Goal: Contribute content: Contribute content

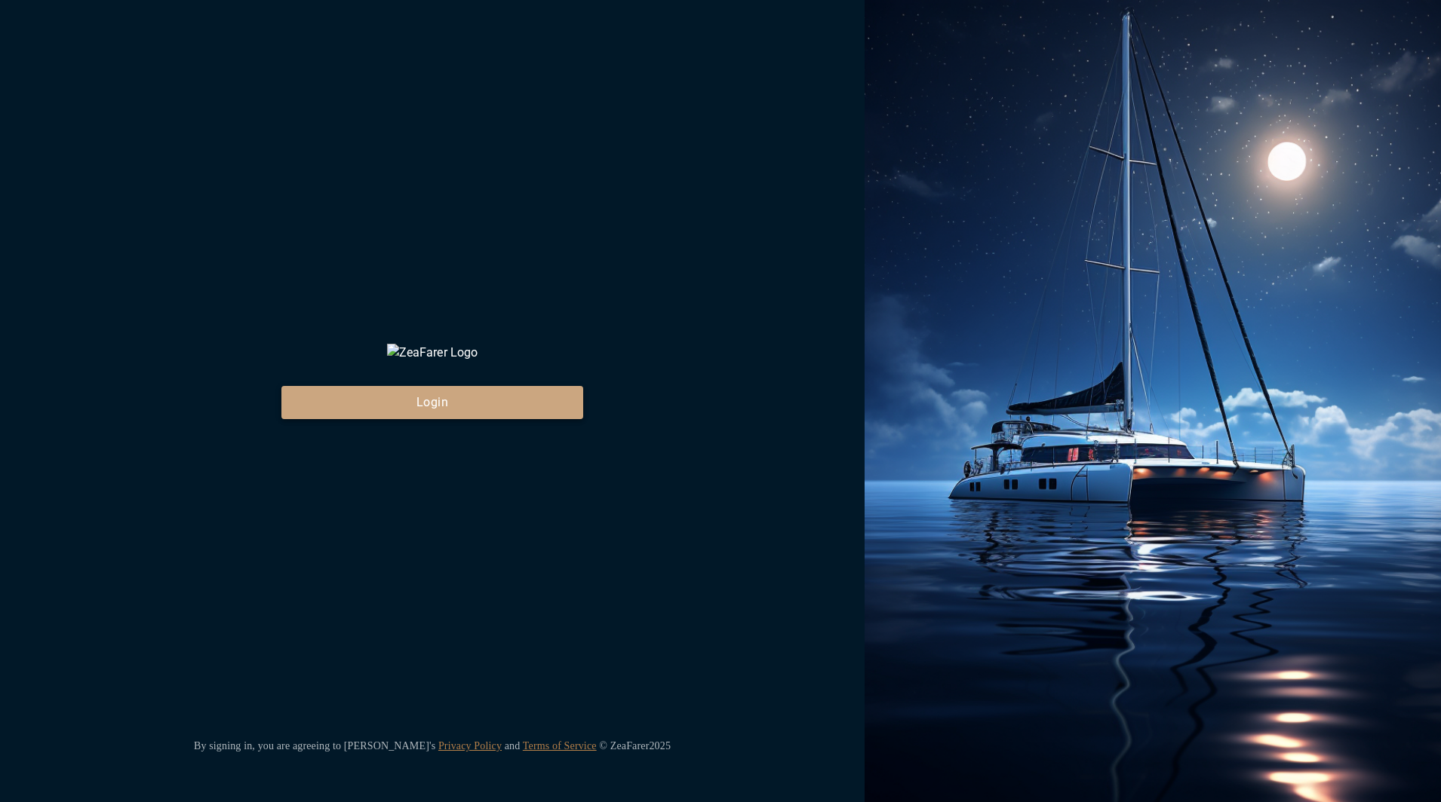
click at [549, 419] on button "Login" at bounding box center [432, 402] width 302 height 33
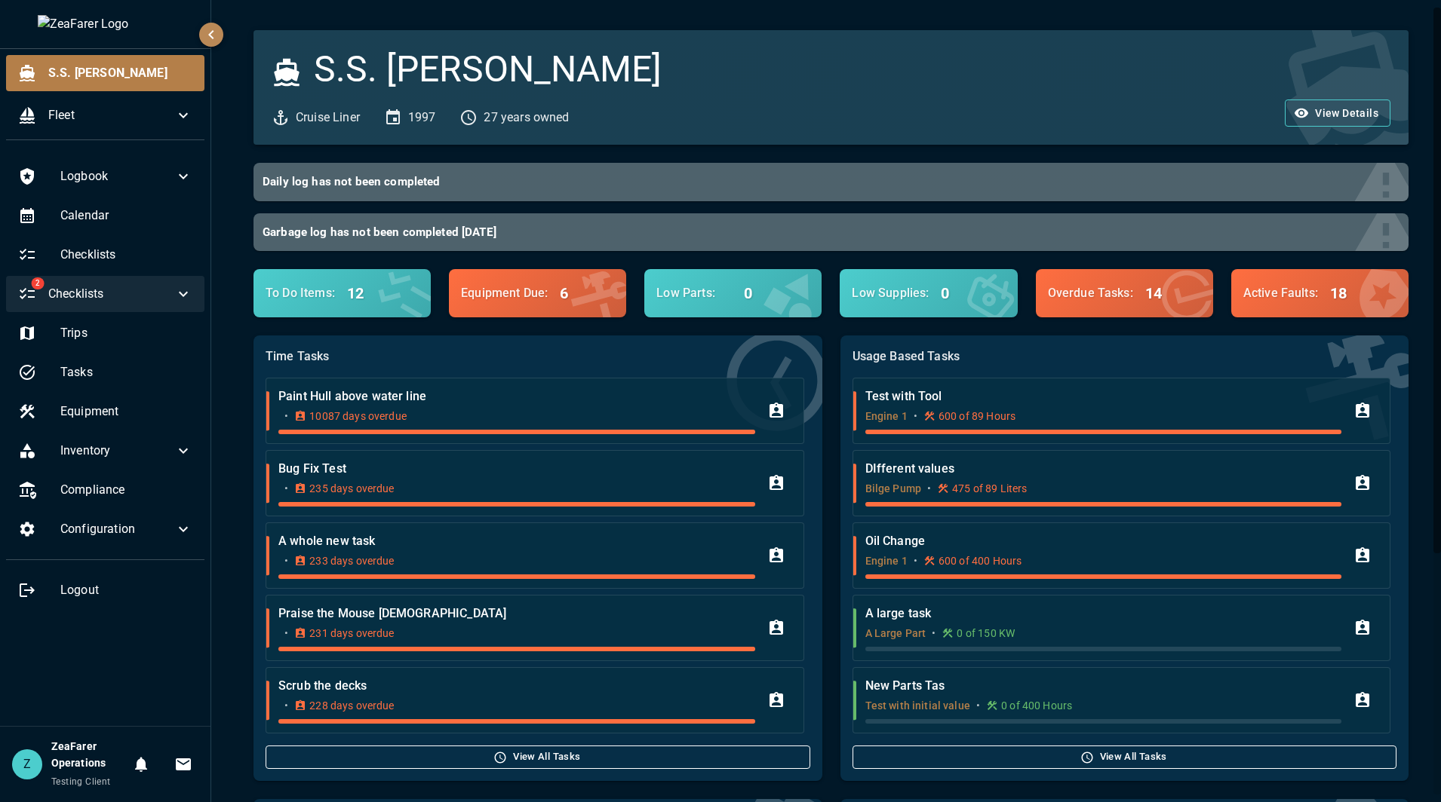
click at [188, 296] on icon at bounding box center [183, 294] width 18 height 18
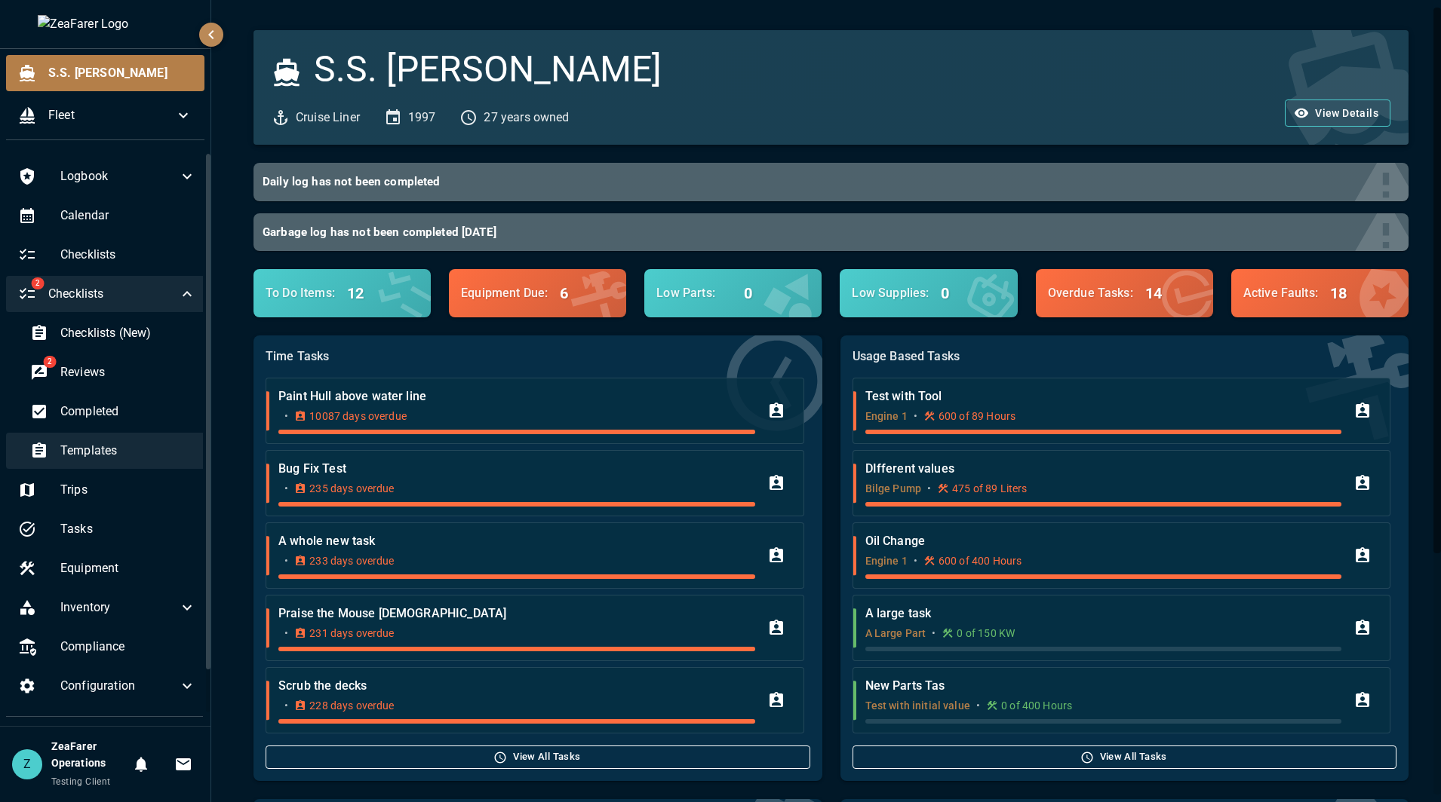
click at [133, 463] on div "Templates" at bounding box center [113, 451] width 190 height 36
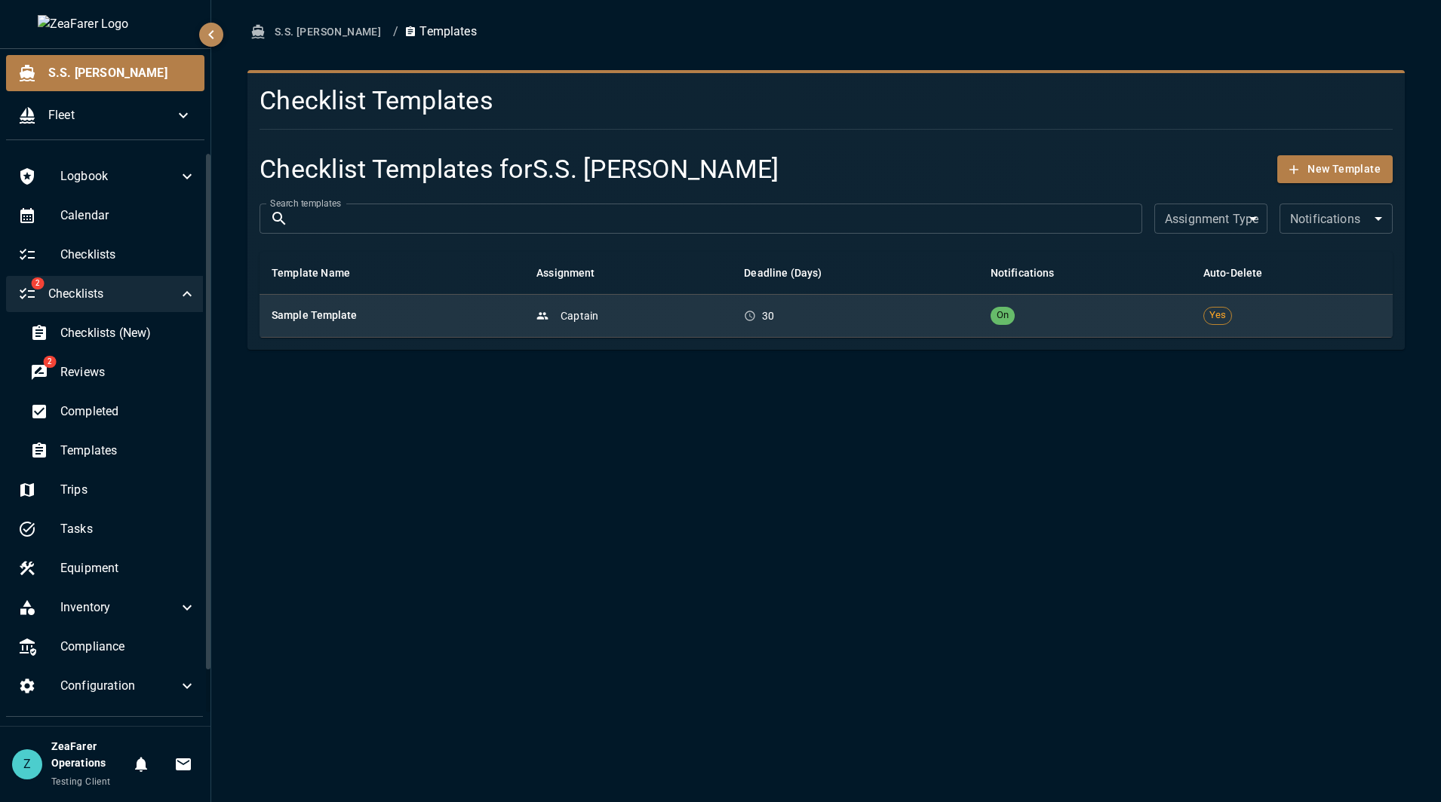
click at [732, 306] on td "Captain" at bounding box center [627, 315] width 207 height 43
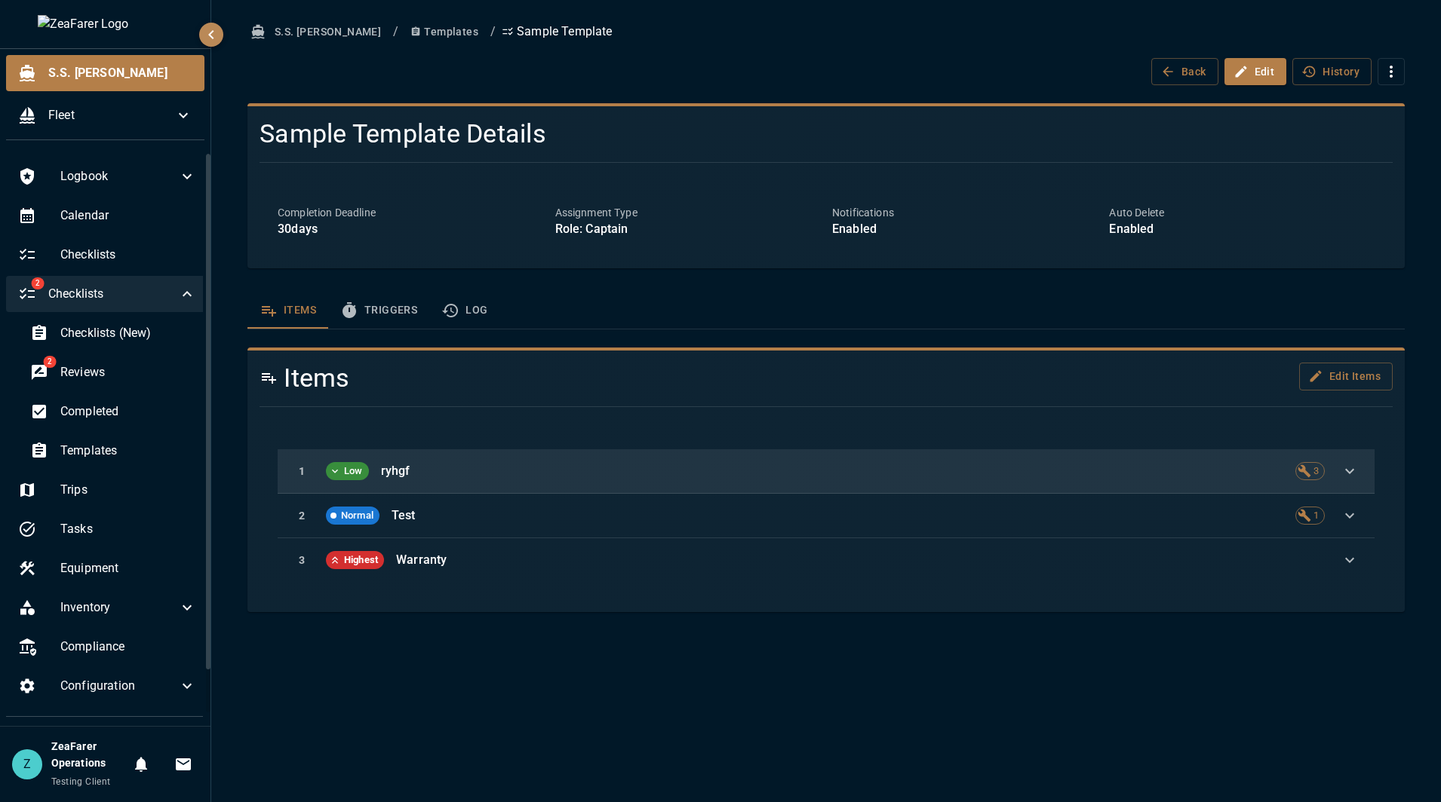
click at [702, 471] on p "ryhgf" at bounding box center [832, 471] width 902 height 18
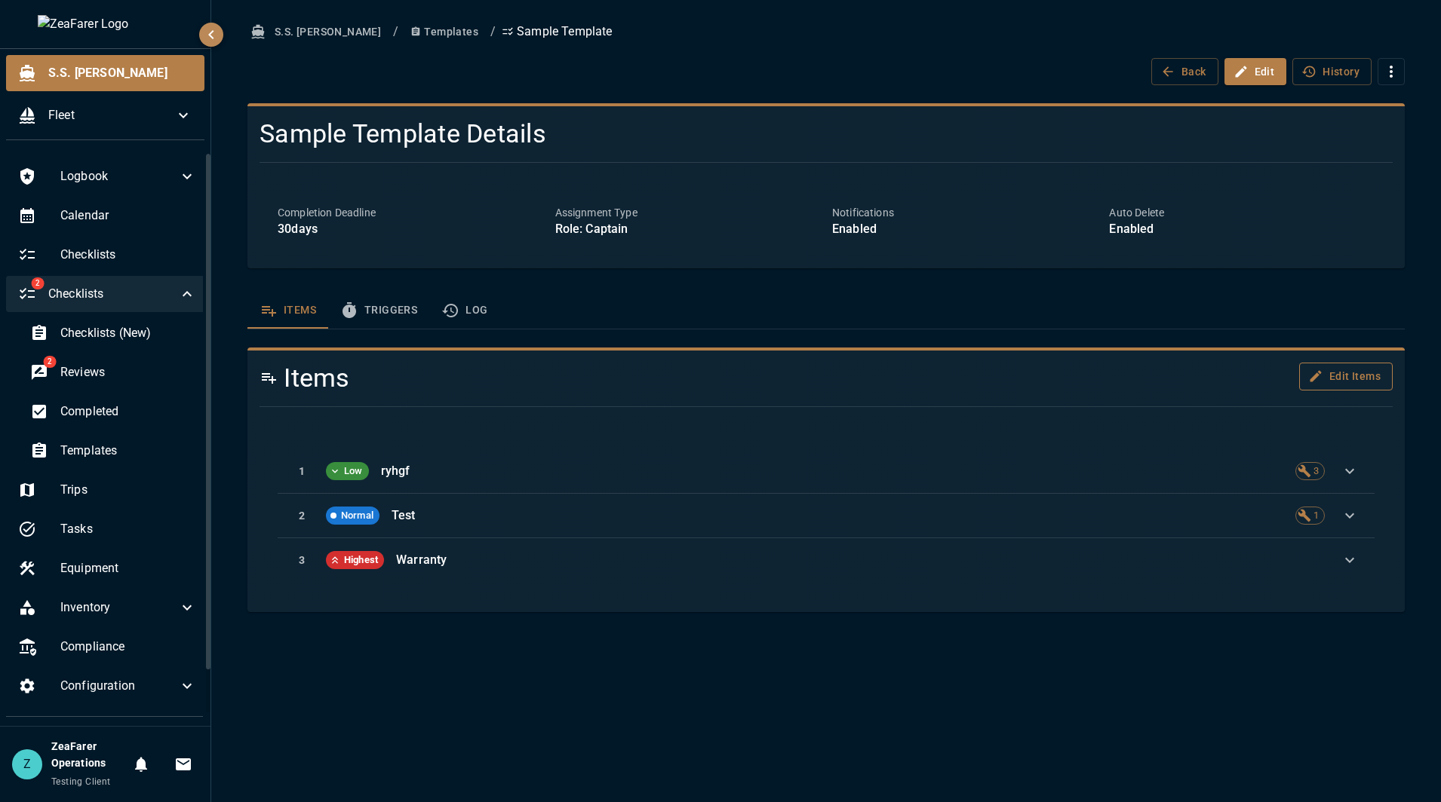
click at [1360, 373] on button "Edit Items" at bounding box center [1346, 377] width 94 height 28
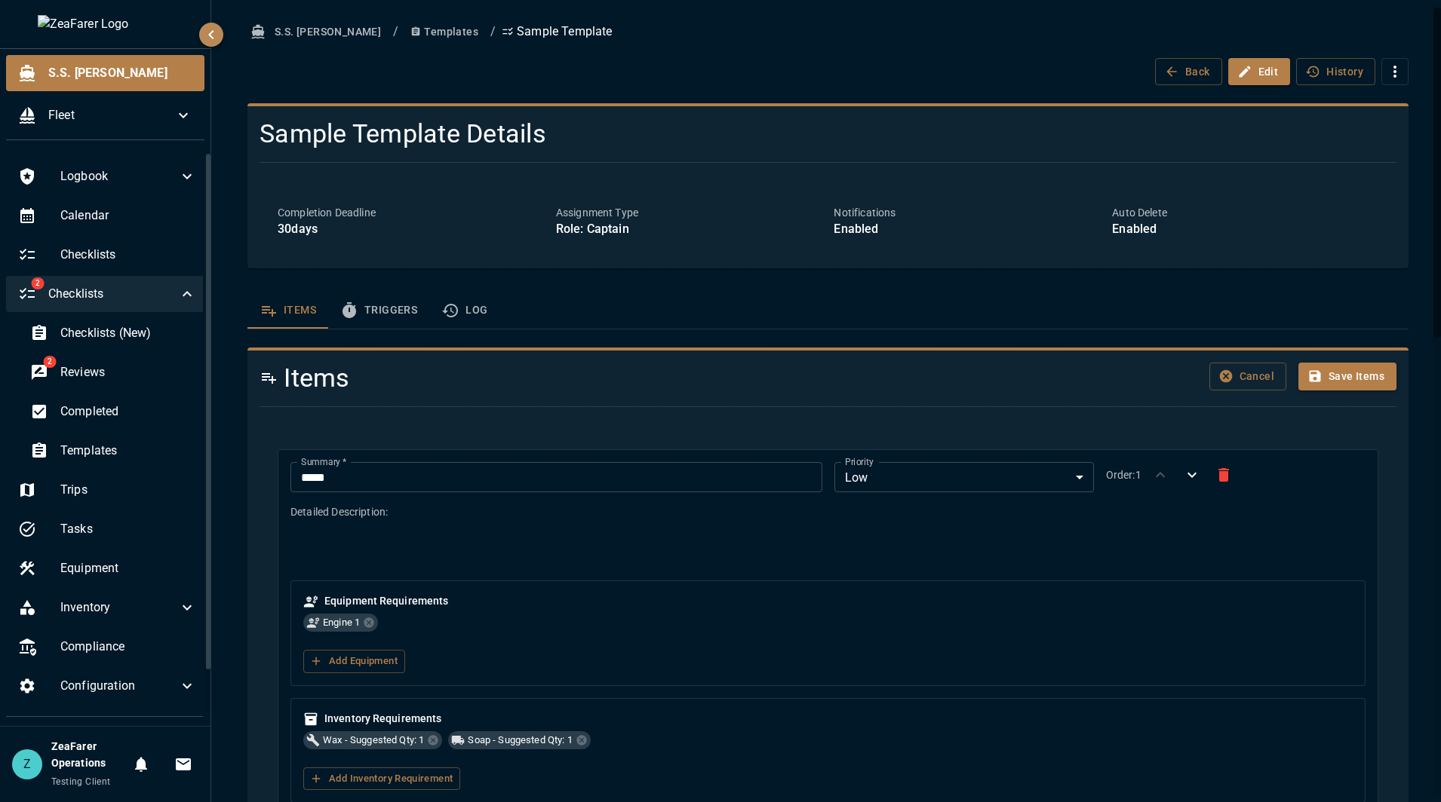
type textarea "**********"
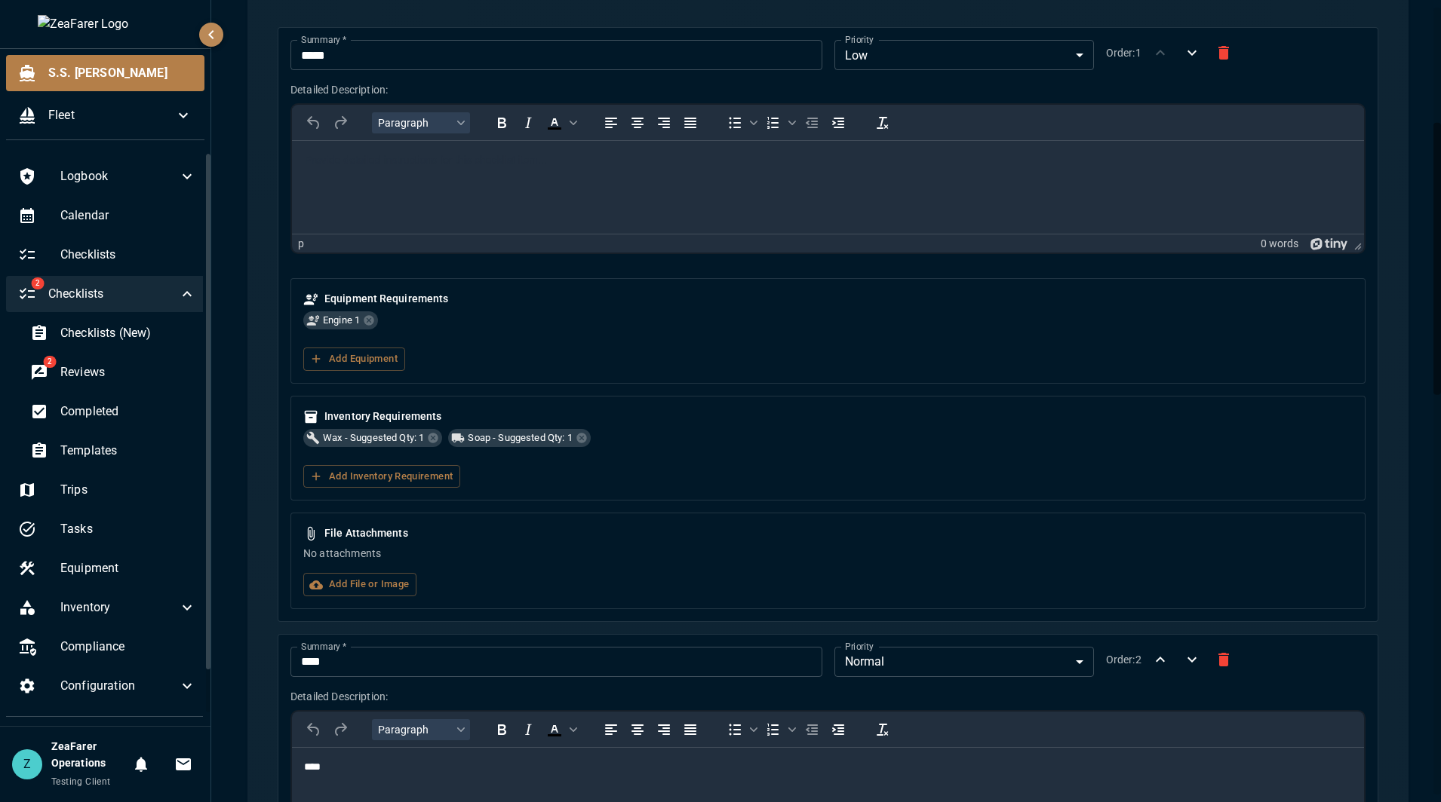
scroll to position [453, 0]
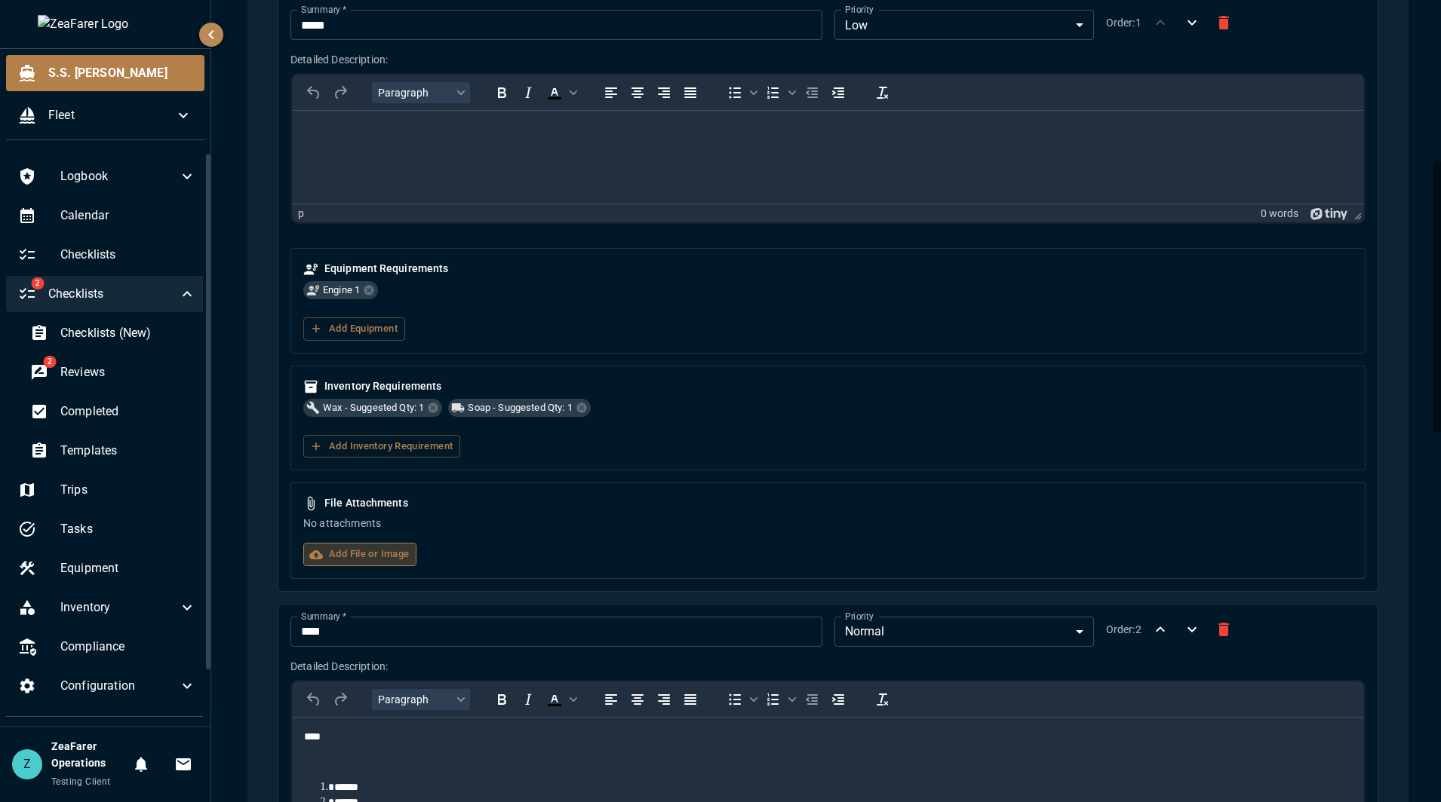
click at [348, 559] on label "Add File or Image" at bounding box center [359, 554] width 113 height 23
click at [0, 0] on input "Add File or Image" at bounding box center [0, 0] width 0 height 0
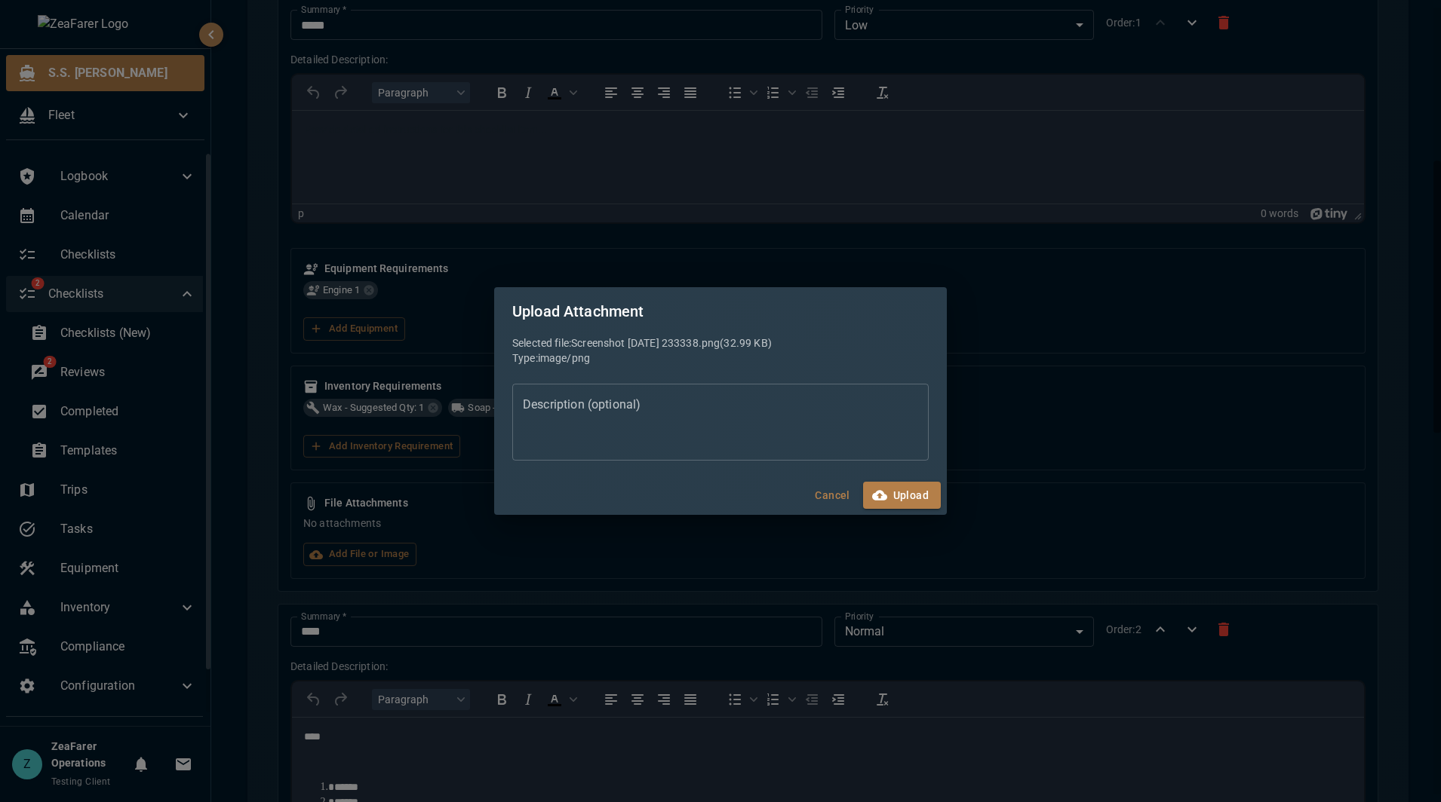
click at [733, 434] on textarea "Description (optional)" at bounding box center [720, 422] width 395 height 52
type textarea "*"
type textarea "**********"
click at [900, 505] on button "Upload" at bounding box center [902, 496] width 78 height 28
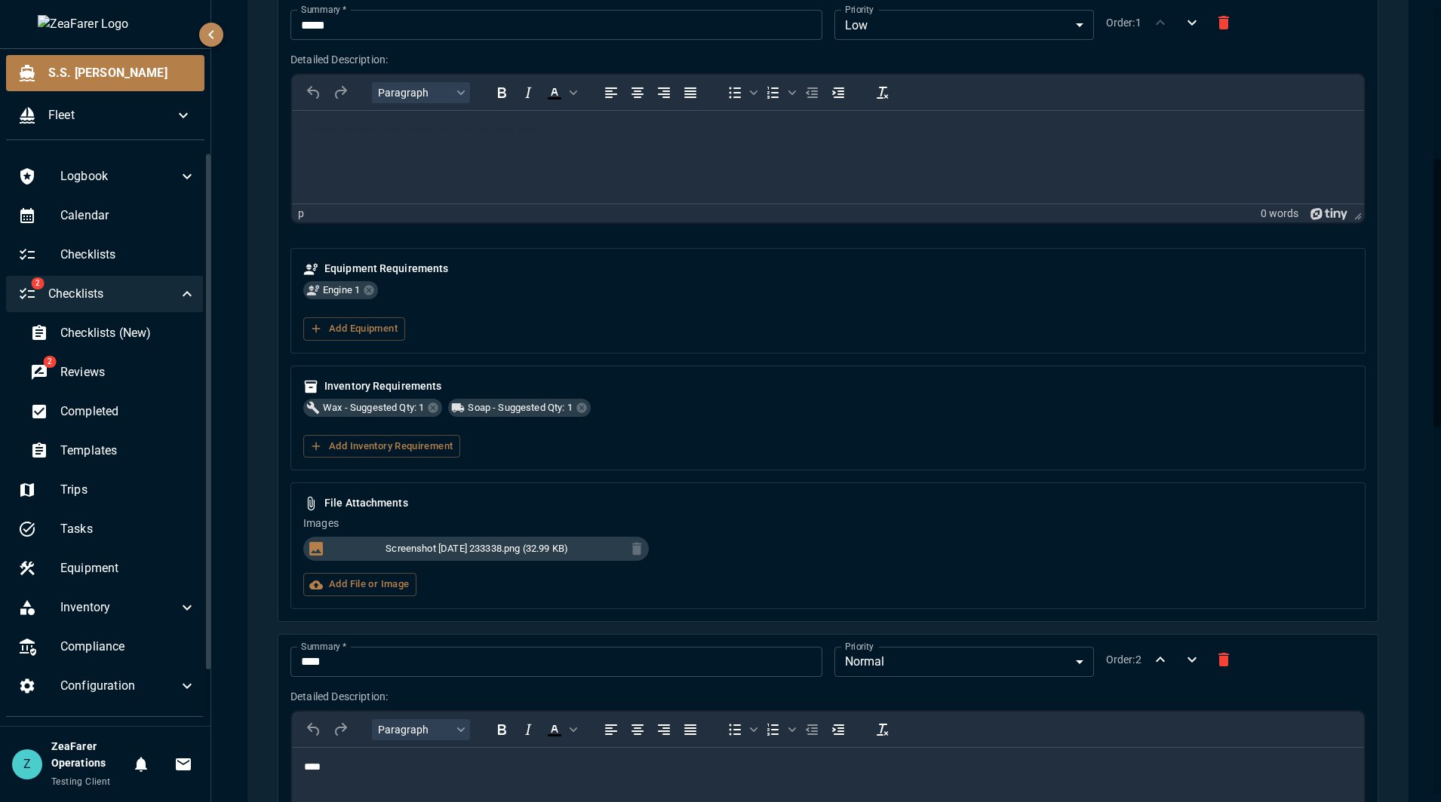
click at [794, 542] on div "Screenshot [DATE] 233338.png (32.99 KB)" at bounding box center [824, 546] width 1055 height 30
click at [379, 580] on label "Add File or Image" at bounding box center [359, 584] width 113 height 23
click at [0, 0] on input "Add File or Image" at bounding box center [0, 0] width 0 height 0
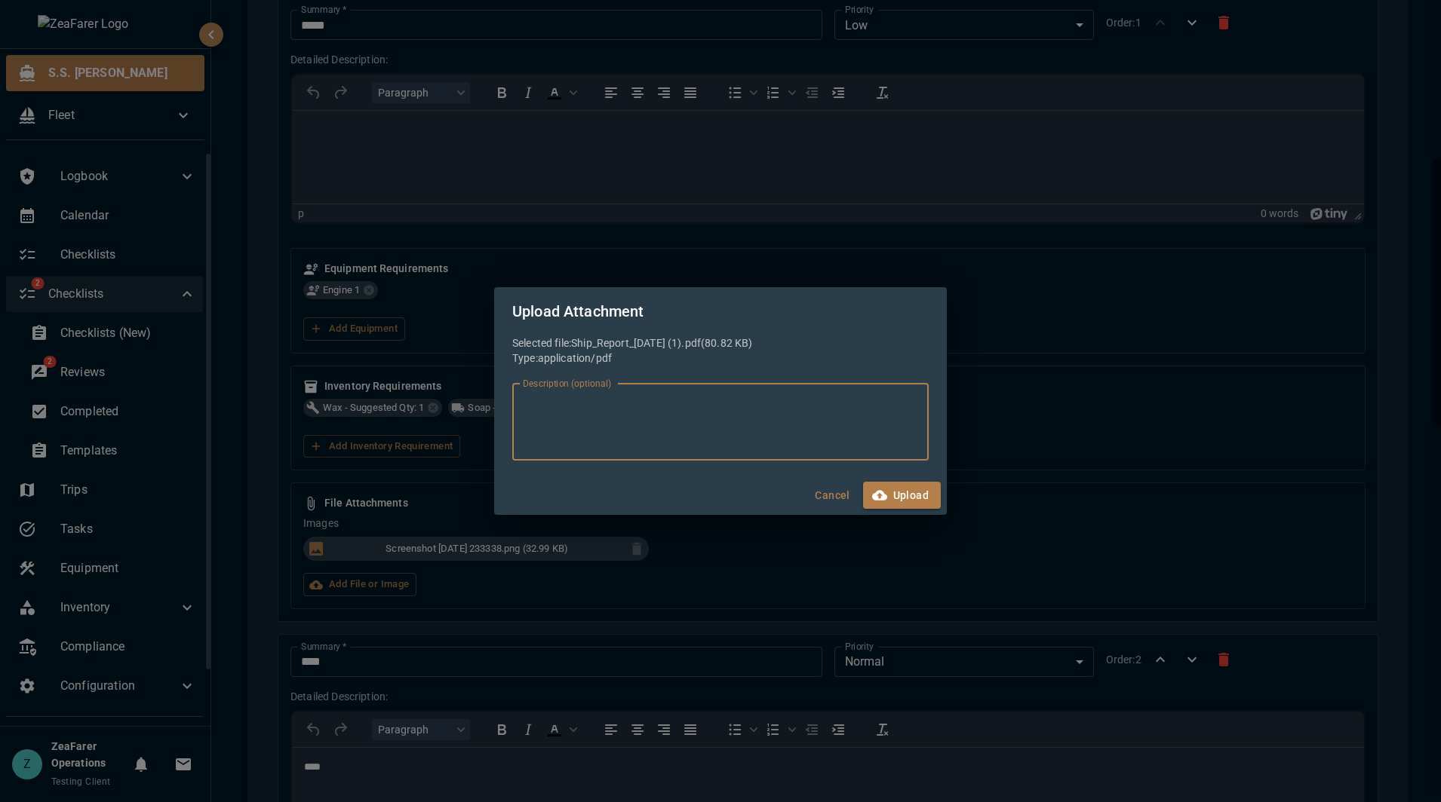
click at [781, 442] on textarea "Description (optional)" at bounding box center [720, 422] width 395 height 52
type textarea "**********"
click at [913, 493] on button "Upload" at bounding box center [902, 496] width 78 height 28
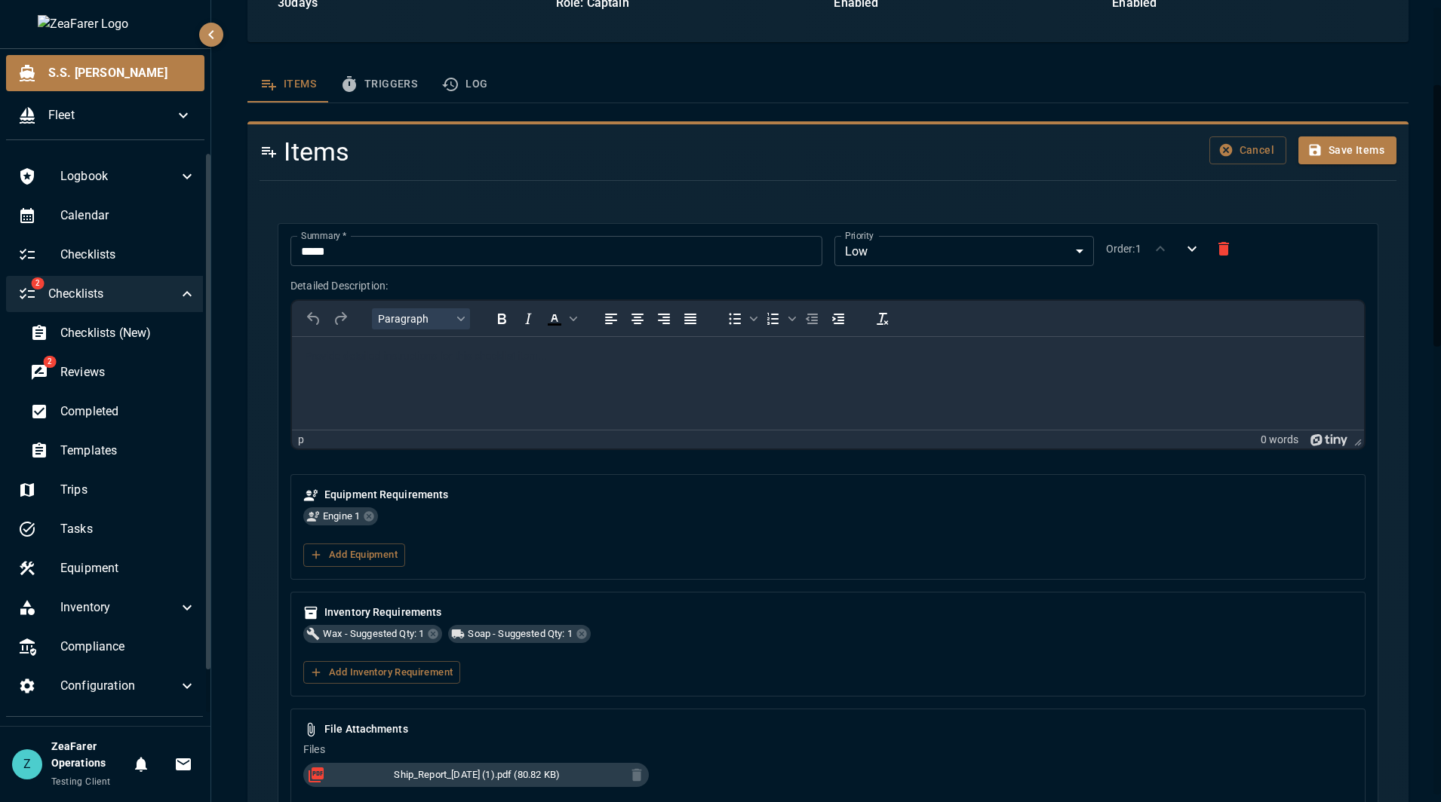
scroll to position [302, 0]
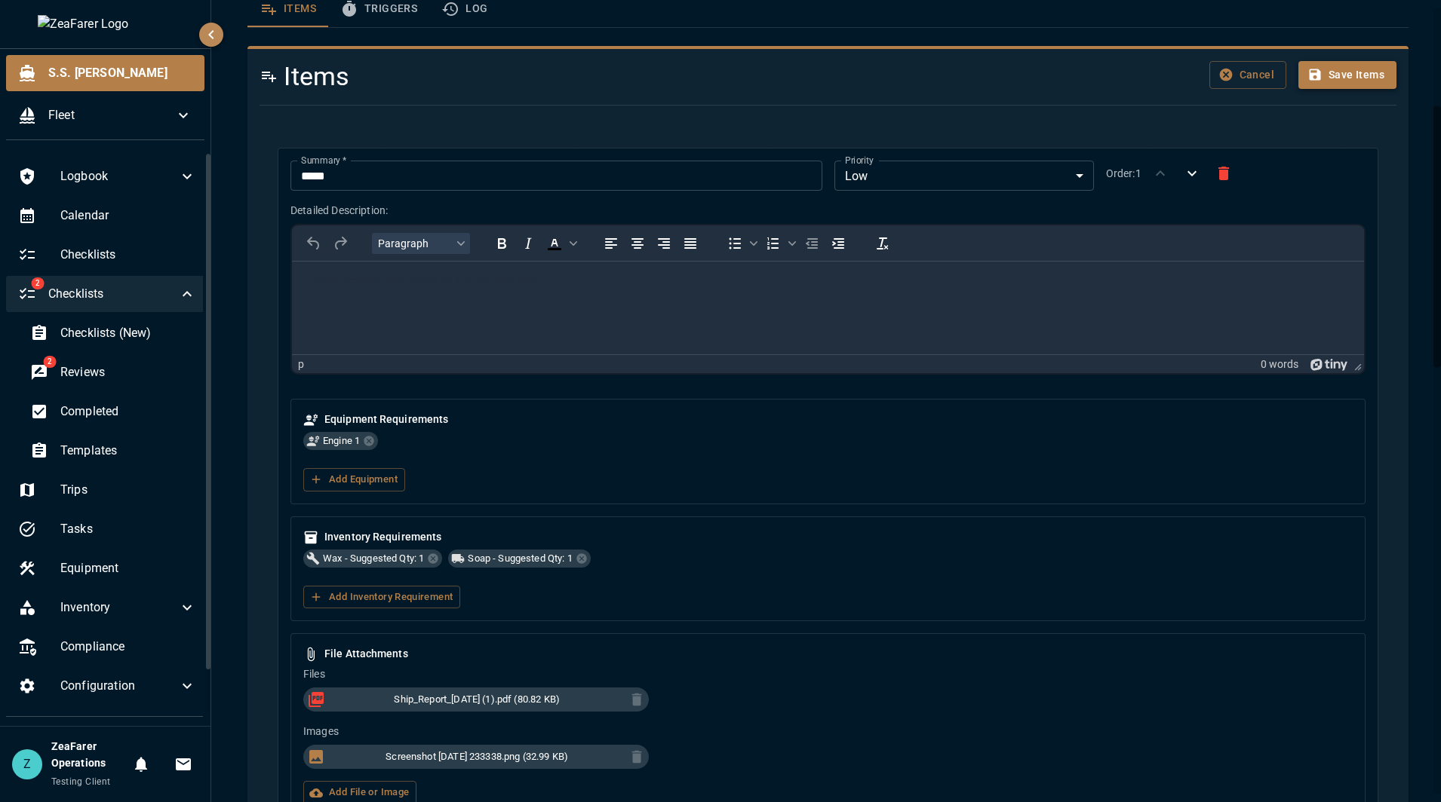
click at [1352, 84] on button "Save Items" at bounding box center [1347, 75] width 98 height 28
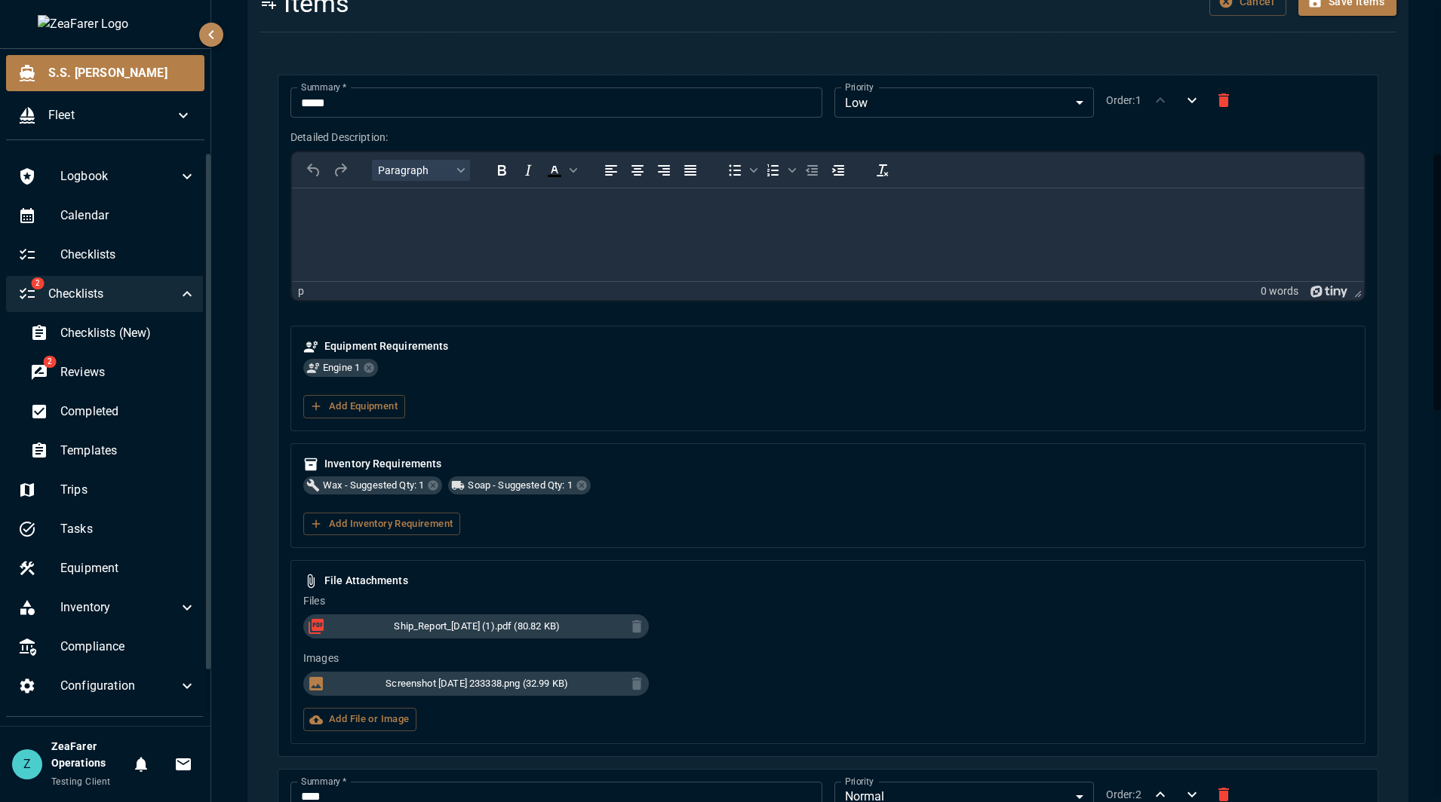
scroll to position [356, 0]
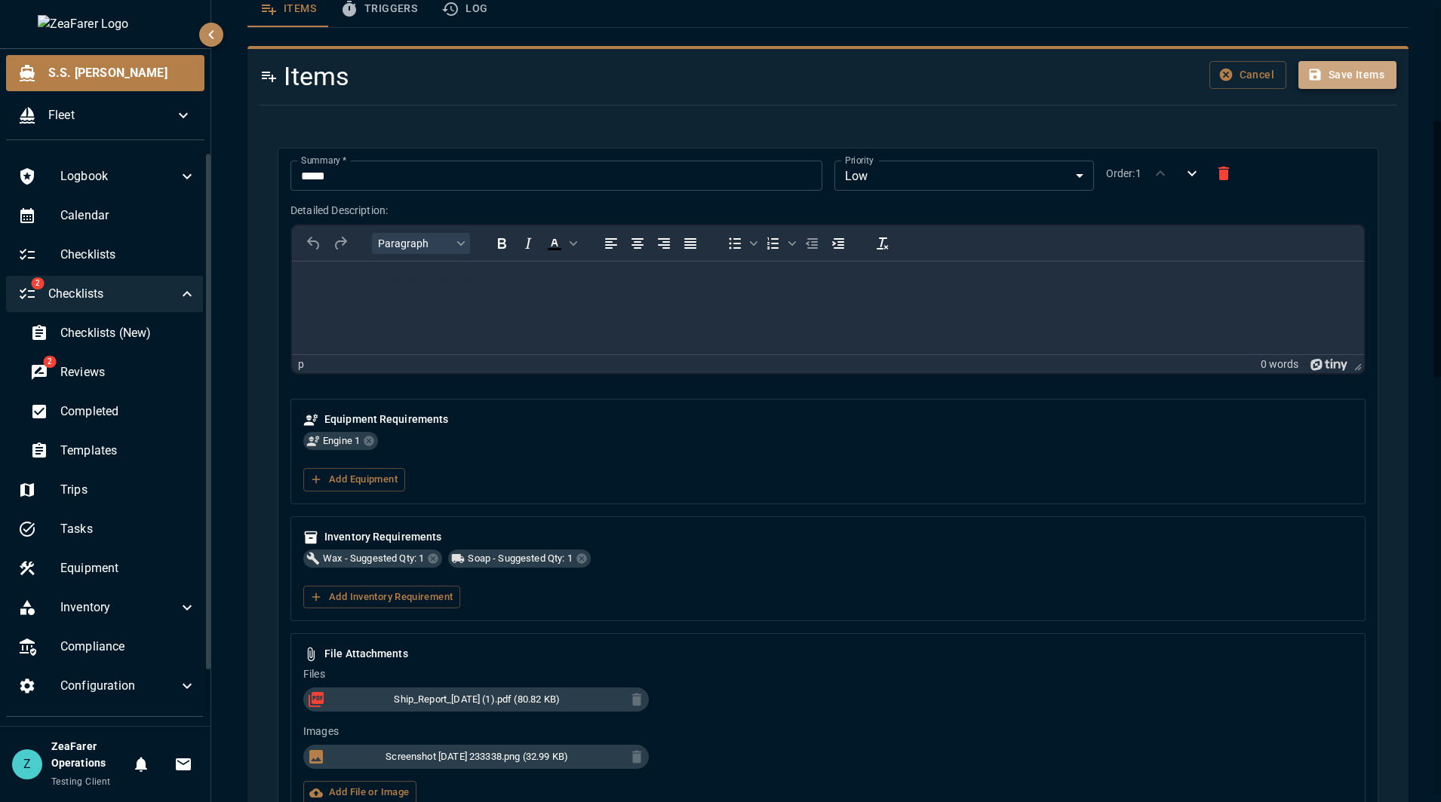
click at [1350, 78] on button "Save Items" at bounding box center [1347, 75] width 98 height 28
